Goal: Find specific fact: Find specific fact

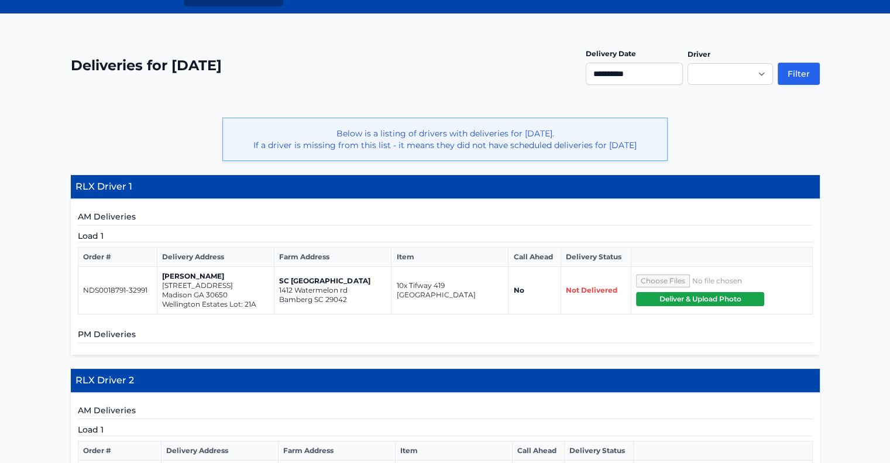
scroll to position [117, 0]
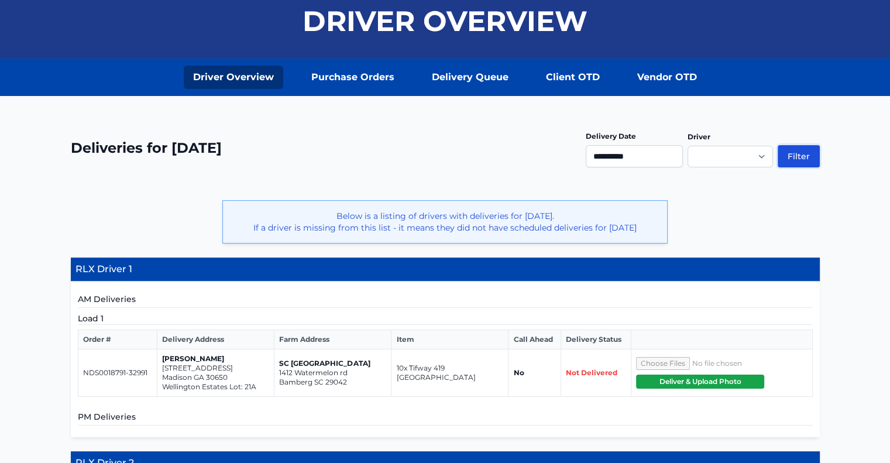
click at [805, 154] on button "Filter" at bounding box center [799, 156] width 42 height 22
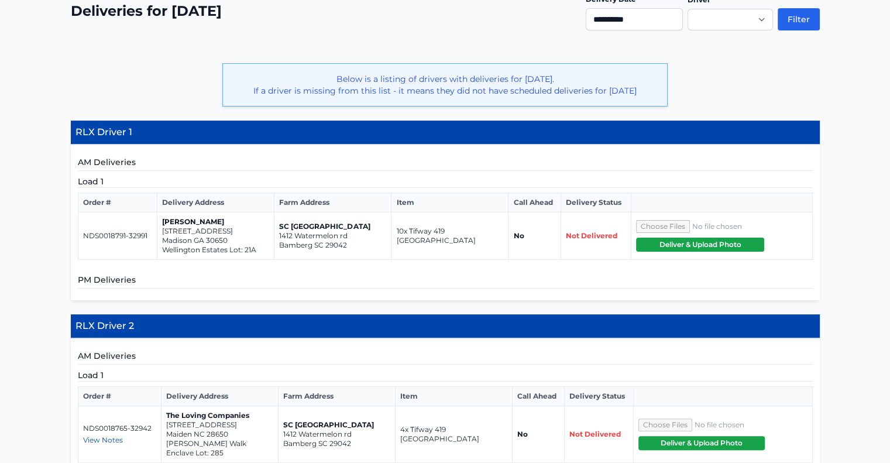
scroll to position [253, 0]
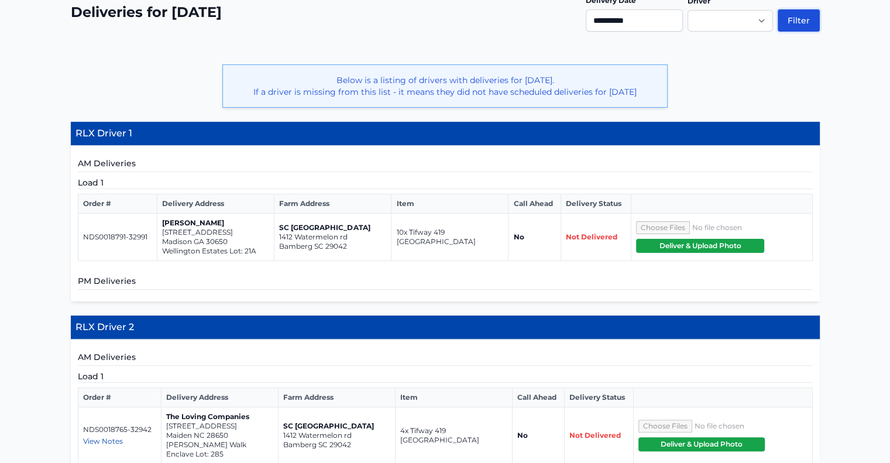
click at [795, 16] on button "Filter" at bounding box center [799, 20] width 42 height 22
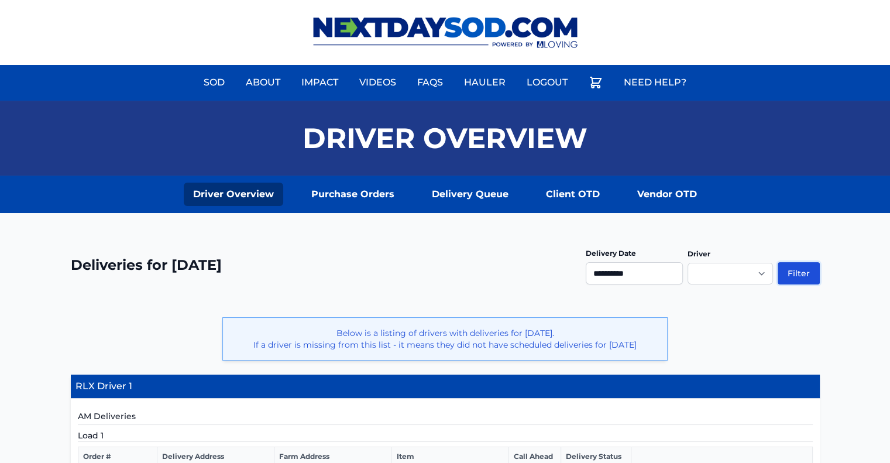
click at [801, 274] on button "Filter" at bounding box center [799, 273] width 42 height 22
click at [630, 272] on input "**********" at bounding box center [634, 273] width 97 height 22
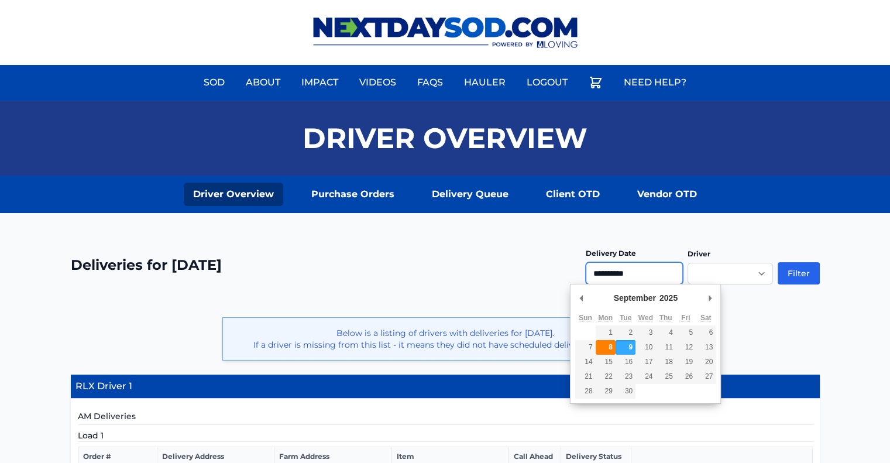
type input "**********"
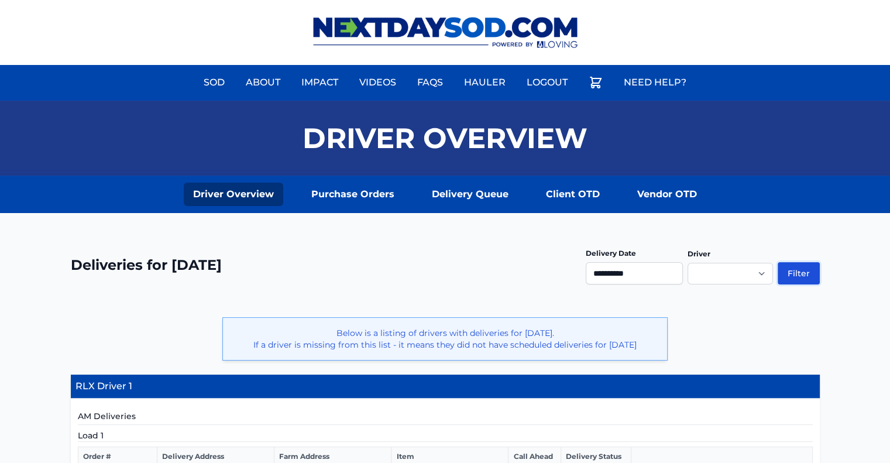
click at [804, 274] on button "Filter" at bounding box center [799, 273] width 42 height 22
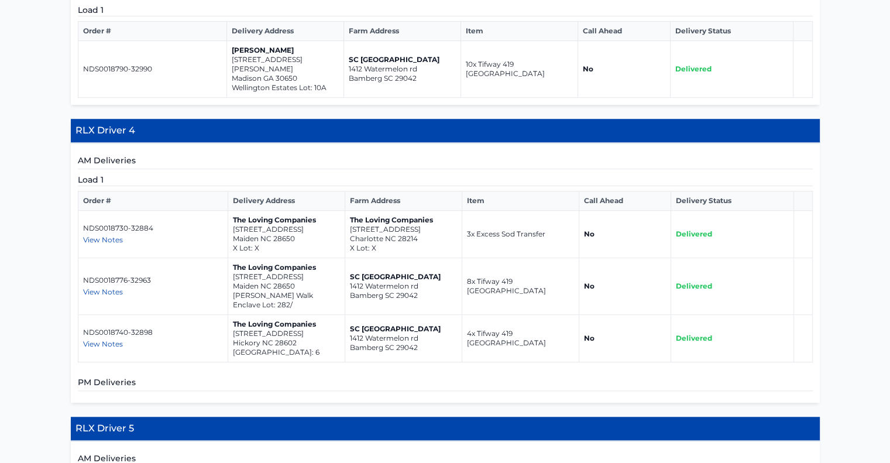
scroll to position [819, 0]
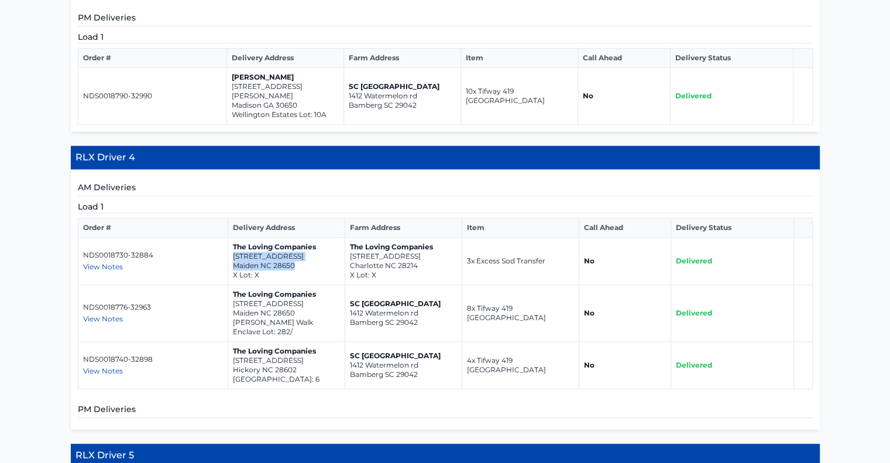
drag, startPoint x: 293, startPoint y: 255, endPoint x: 229, endPoint y: 245, distance: 64.5
click at [229, 245] on td "The Loving Companies 6289 Fairfax Court Maiden NC 28650 X Lot: X" at bounding box center [286, 261] width 117 height 47
copy td "6289 Fairfax Court Maiden NC 28650"
drag, startPoint x: 296, startPoint y: 304, endPoint x: 232, endPoint y: 292, distance: 65.4
click at [232, 292] on td "The Loving Companies 5986 Oak Branch Circle Maiden NC 28650 Shannon Woods Walk …" at bounding box center [286, 313] width 117 height 57
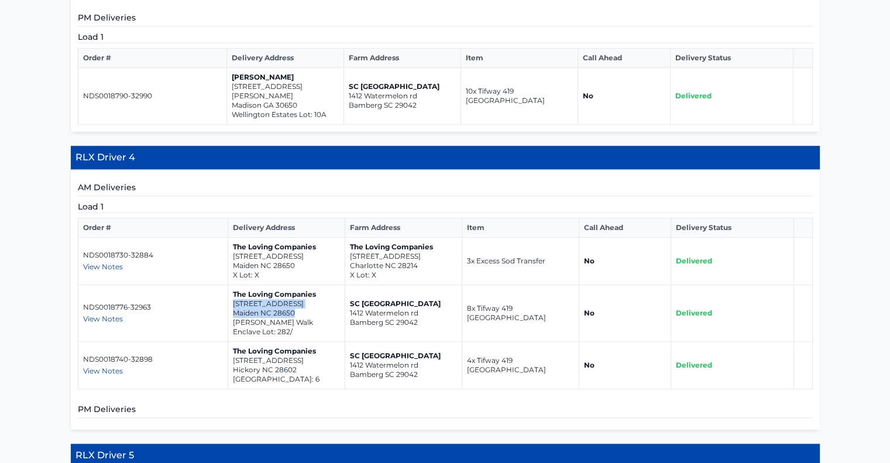
copy td "5986 Oak Branch Circle Maiden NC 28650"
drag, startPoint x: 291, startPoint y: 356, endPoint x: 263, endPoint y: 353, distance: 28.2
click at [263, 365] on p "Hickory NC 28602" at bounding box center [286, 369] width 107 height 9
drag, startPoint x: 296, startPoint y: 359, endPoint x: 228, endPoint y: 351, distance: 69.0
click at [228, 351] on td "The Loving Companies 4677 Fanning Road Hickory NC 28602 Zion Springs Lot: 6" at bounding box center [286, 365] width 117 height 47
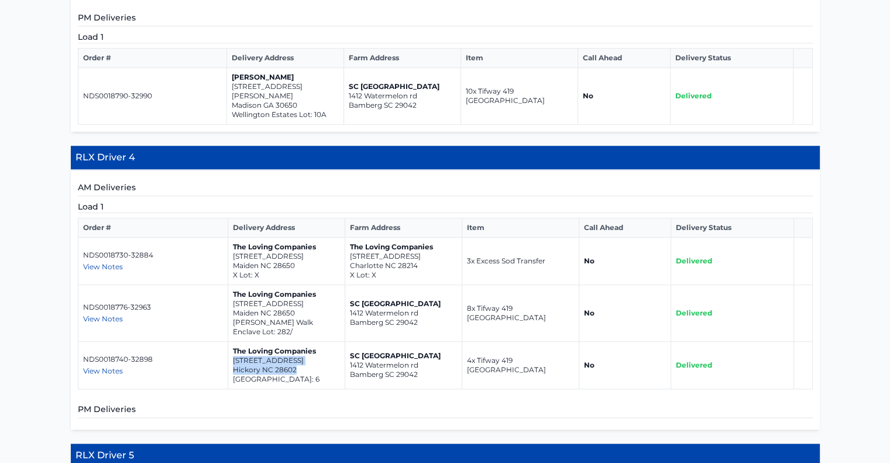
copy td "4677 Fanning Road Hickory NC 28602"
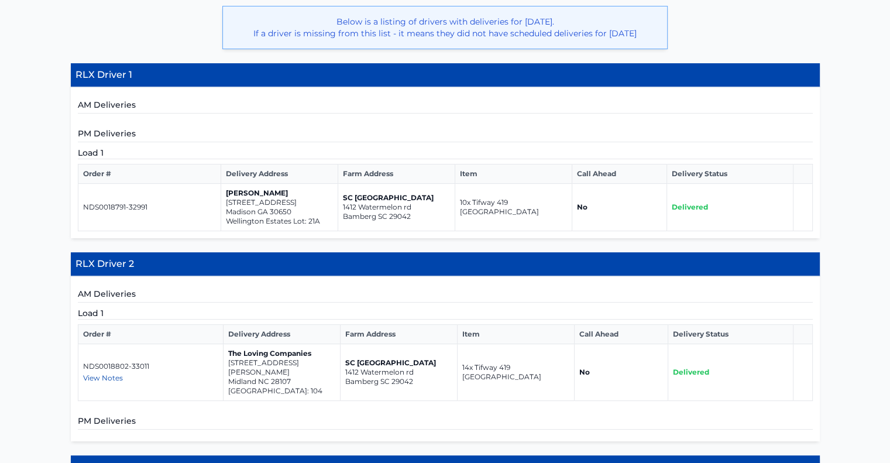
scroll to position [234, 0]
